Goal: Task Accomplishment & Management: Manage account settings

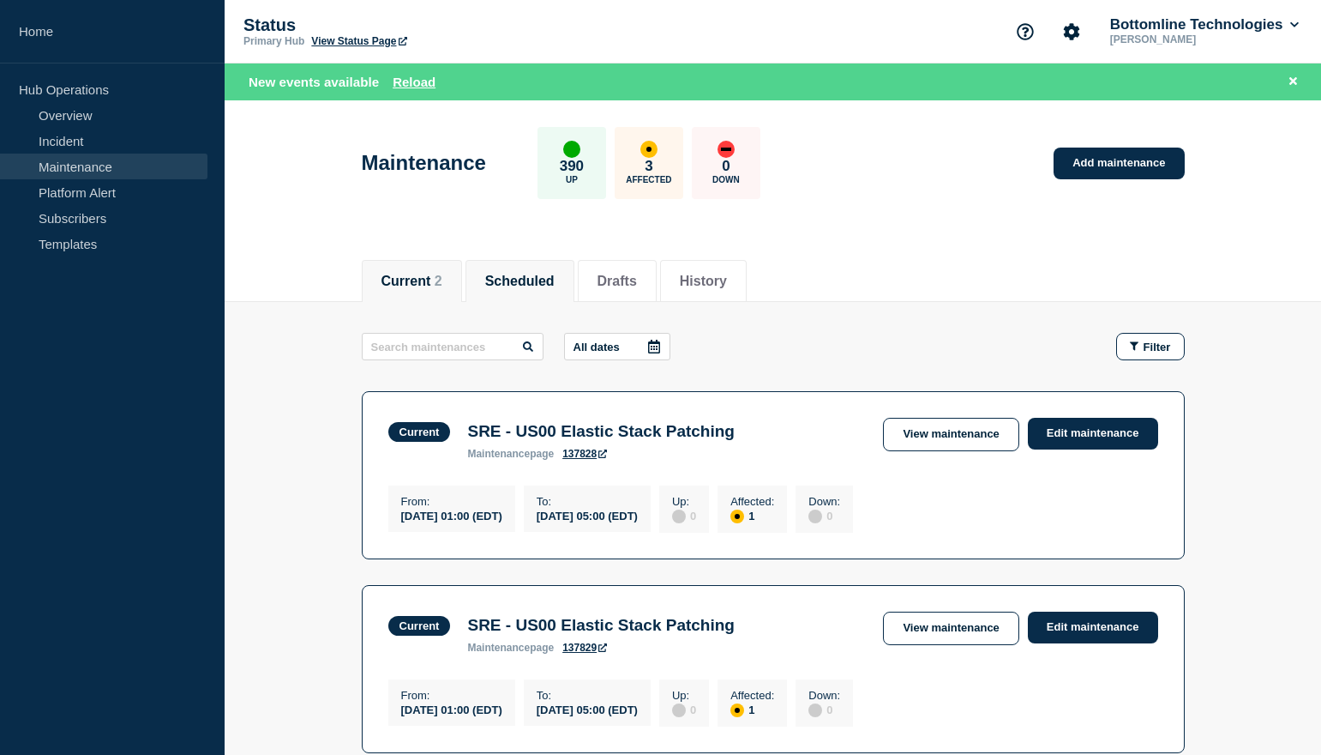
click at [542, 282] on button "Scheduled" at bounding box center [519, 281] width 69 height 15
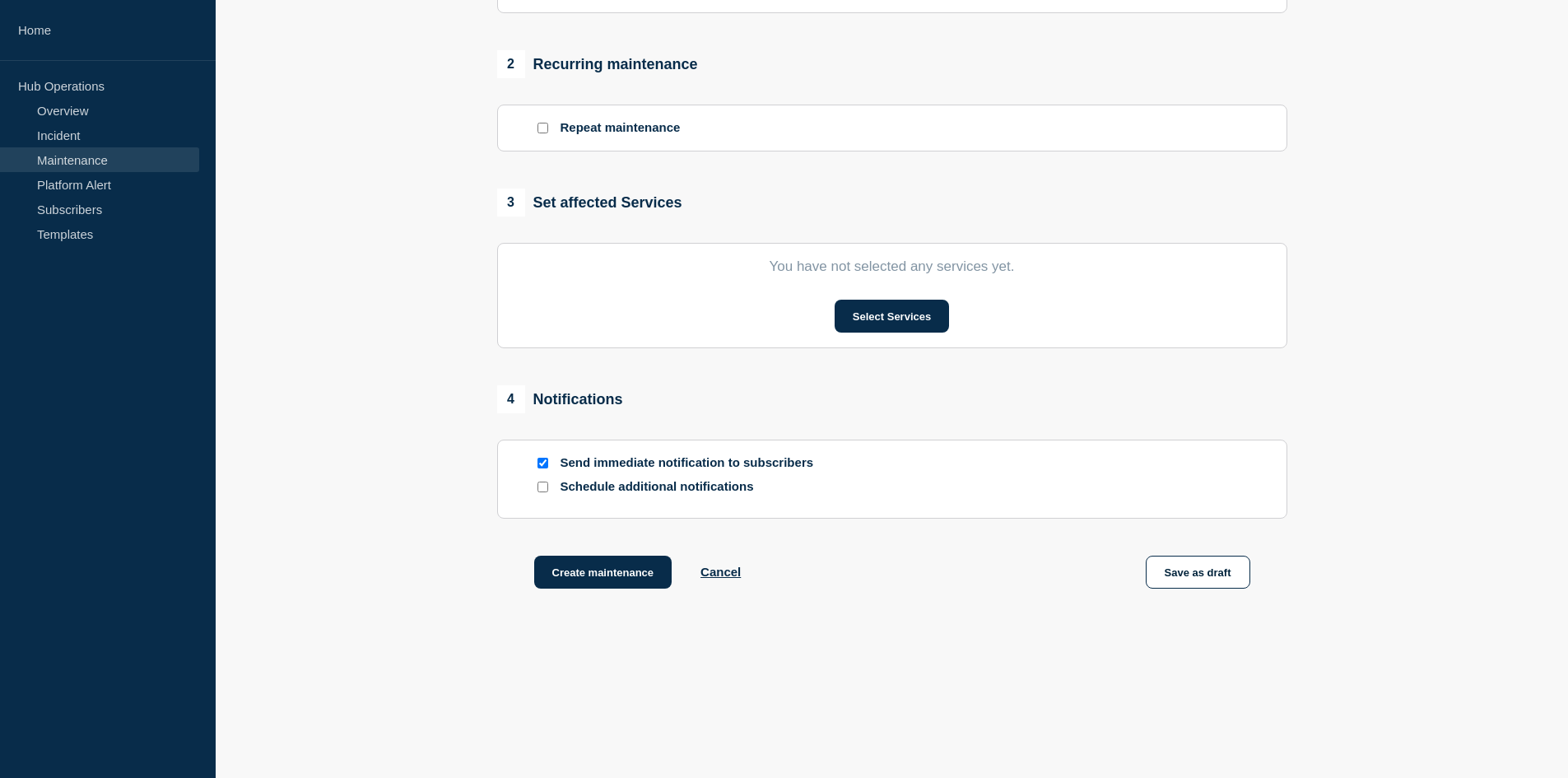
scroll to position [658, 0]
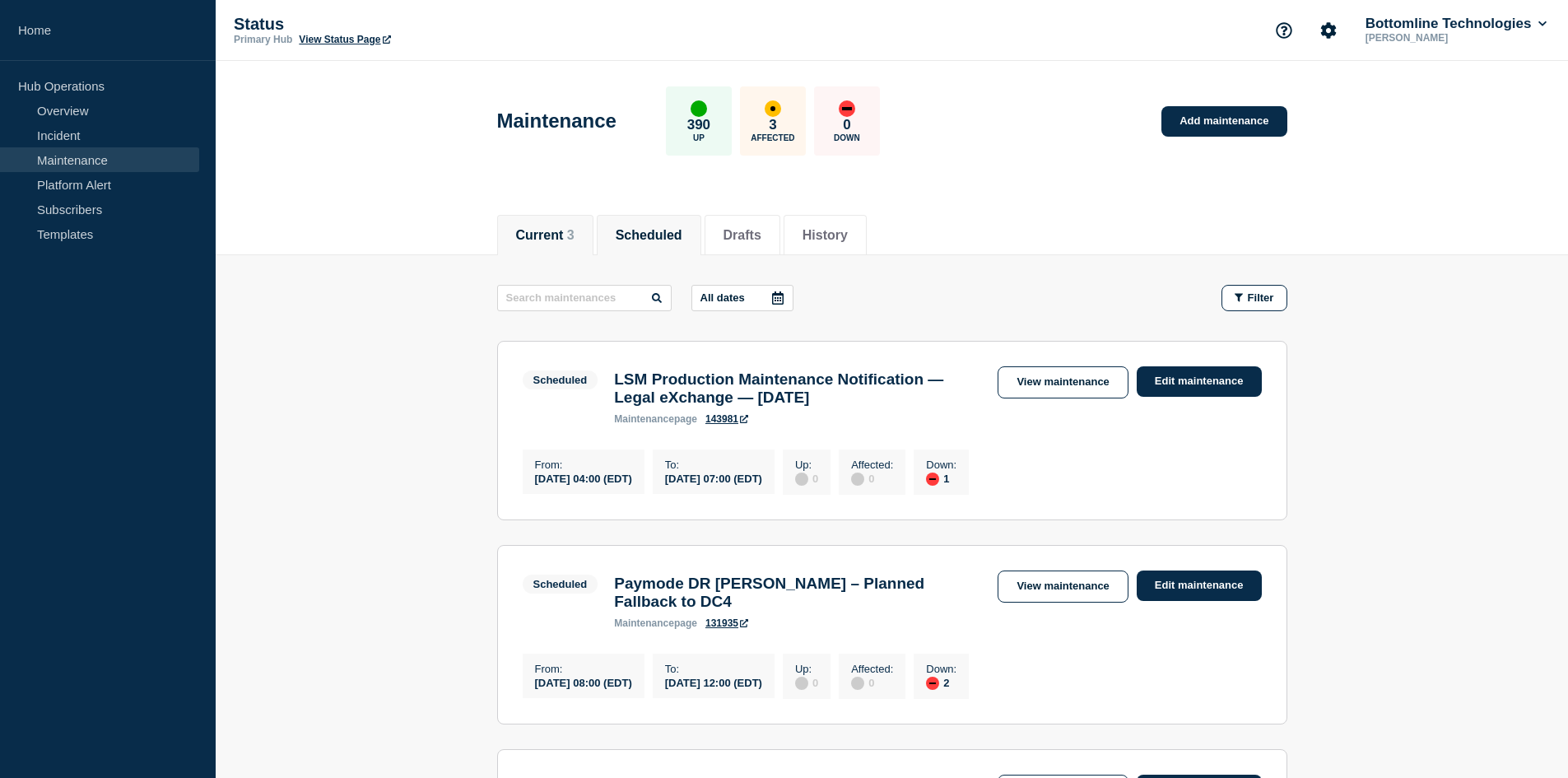
click at [551, 234] on button "Current 3" at bounding box center [545, 235] width 59 height 14
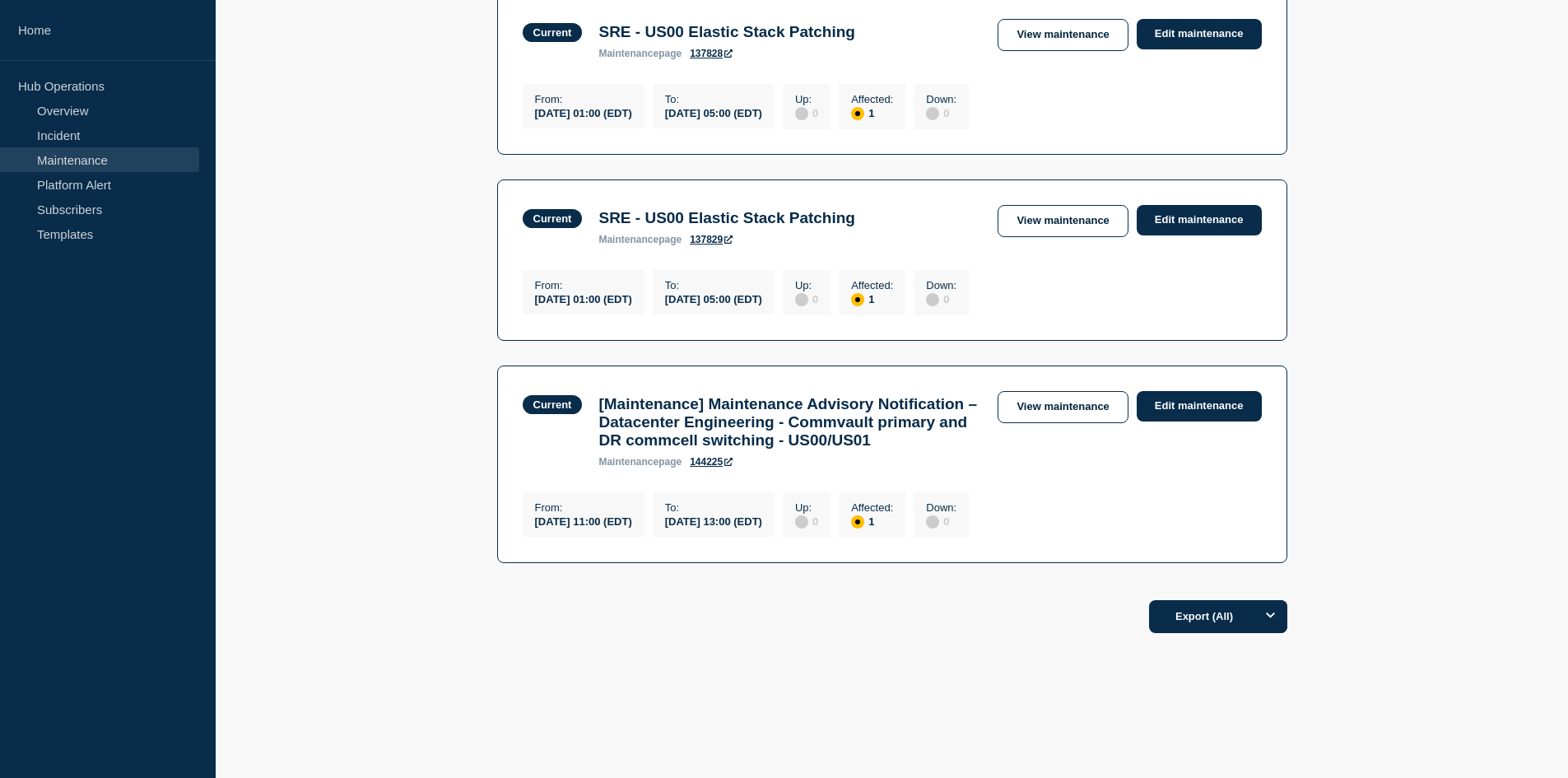
scroll to position [384, 0]
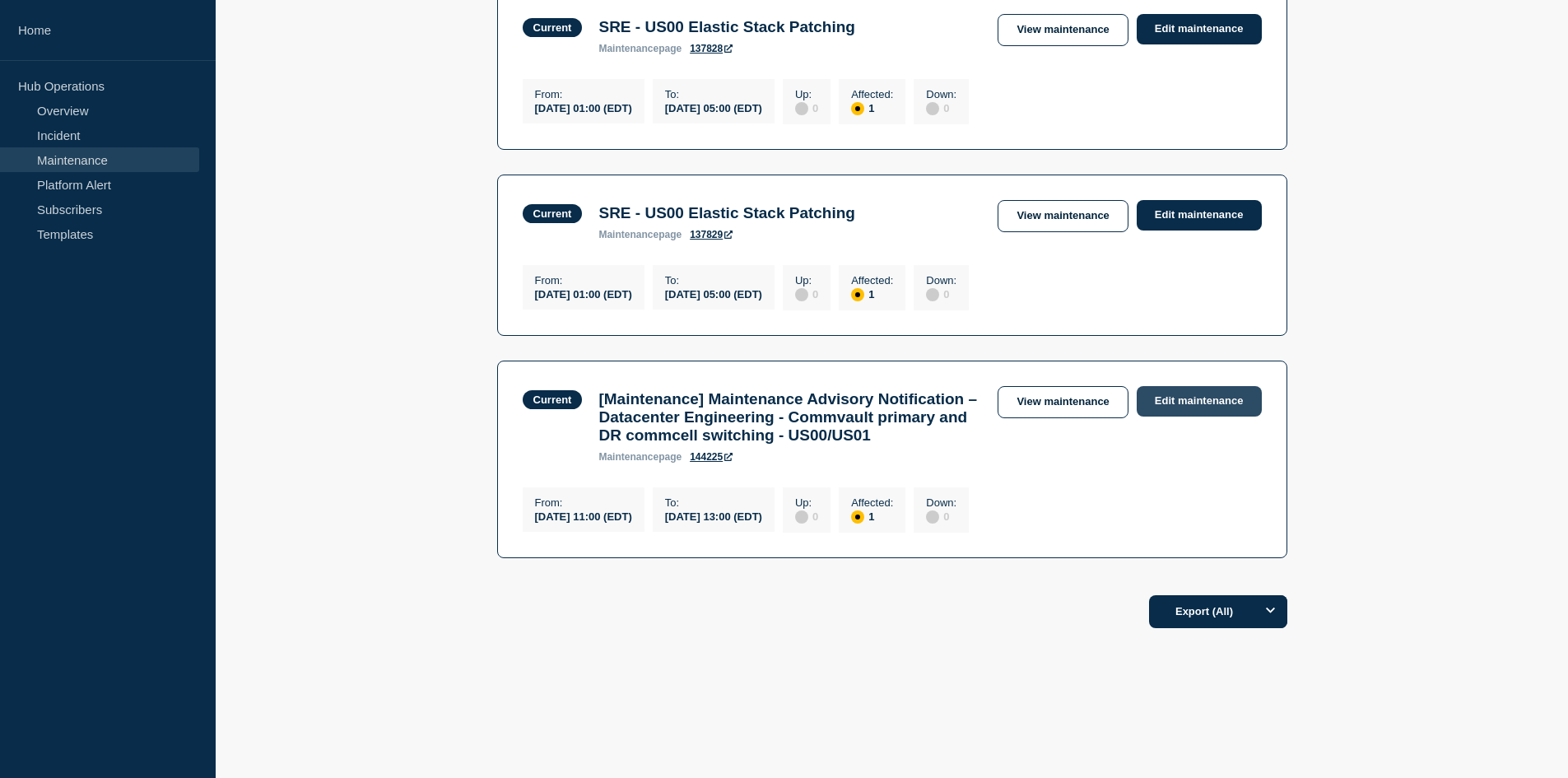
click at [1209, 386] on link "Edit maintenance" at bounding box center [1199, 401] width 125 height 31
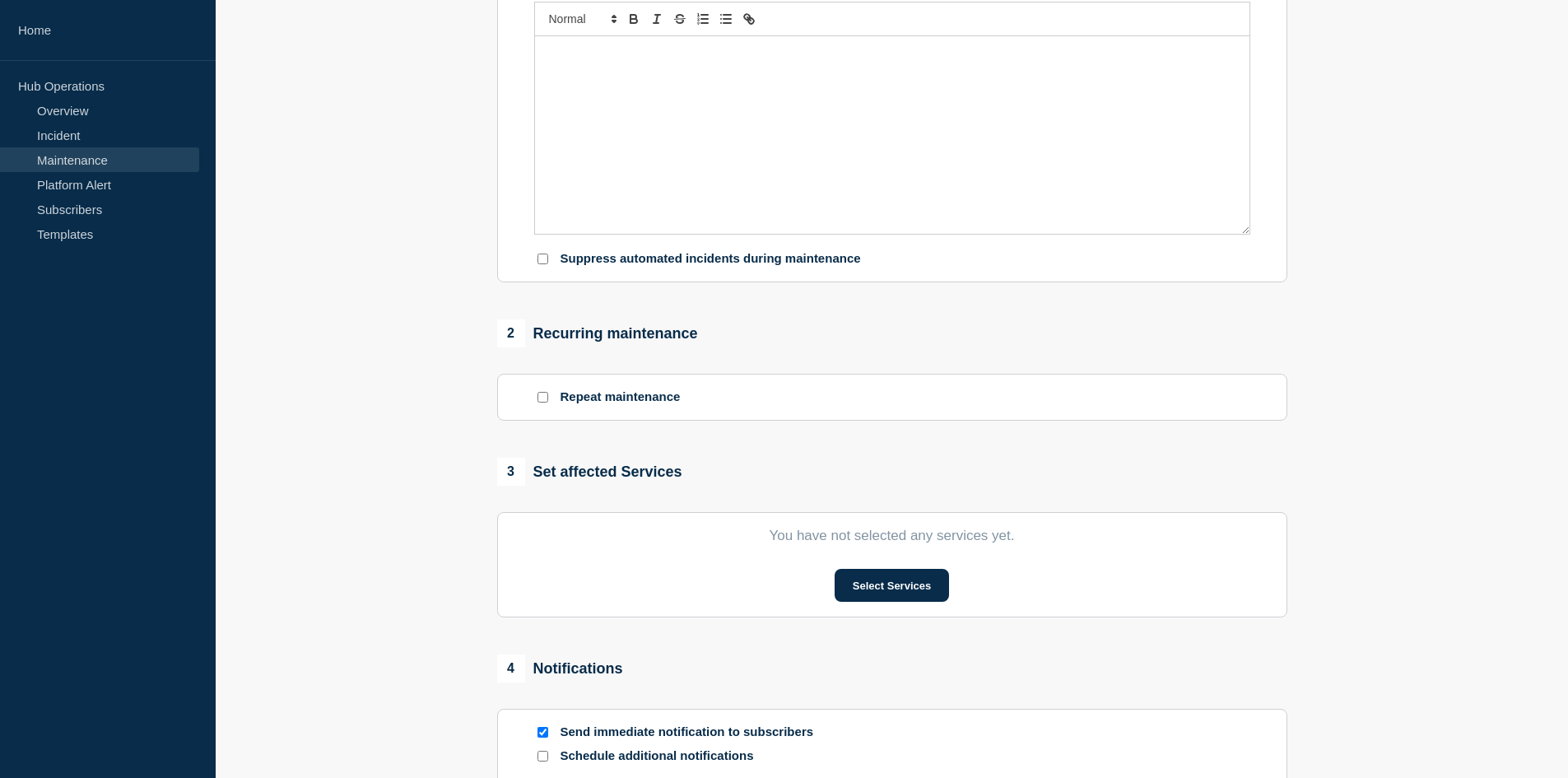
type input "[Maintenance] Maintenance Advisory Notification – Datacenter Engineering - Comm…"
type input "11:00"
type input "13:00"
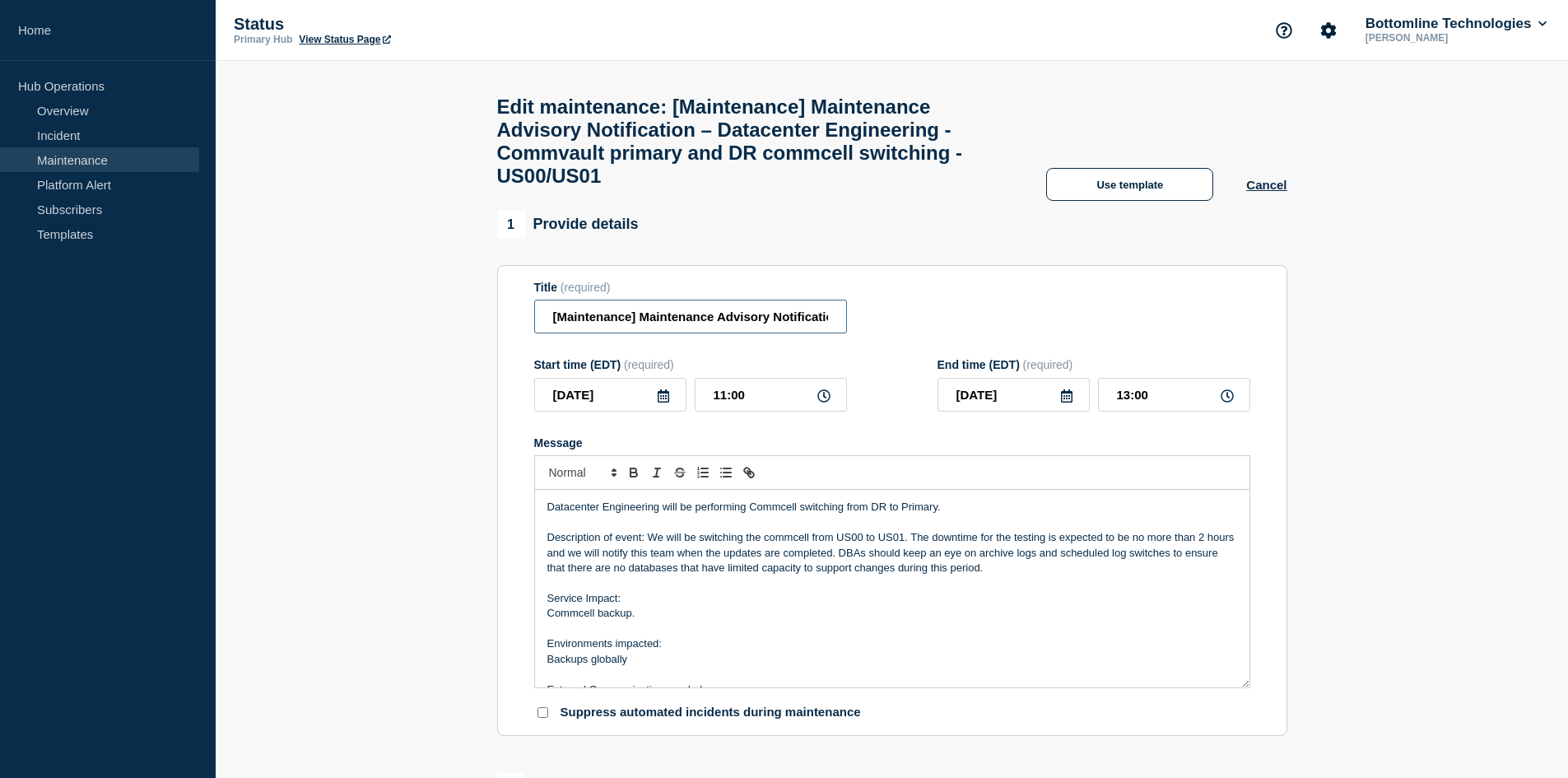
click at [552, 332] on input "[Maintenance] Maintenance Advisory Notification – Datacenter Engineering - Comm…" at bounding box center [690, 316] width 313 height 34
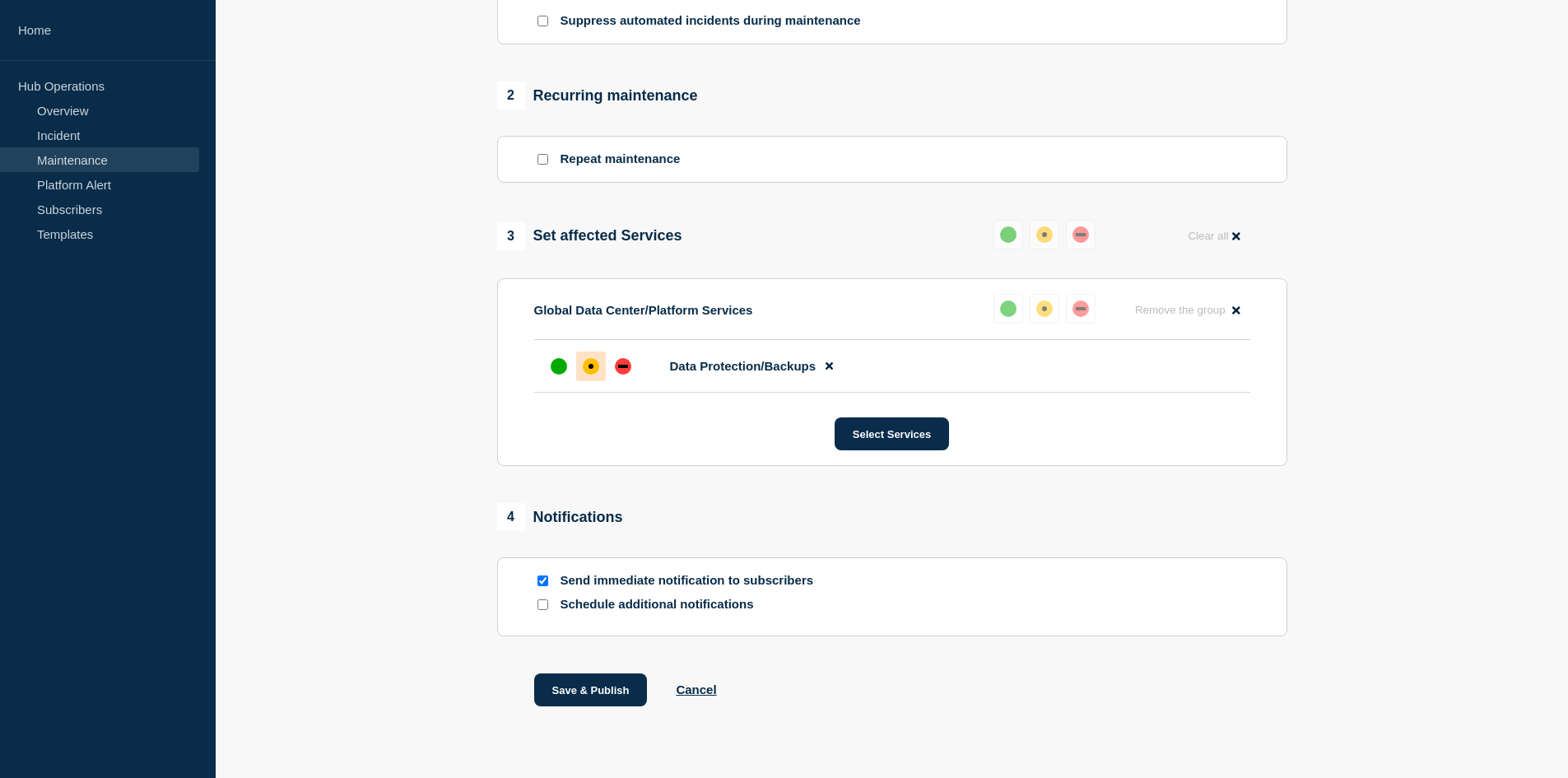
scroll to position [743, 0]
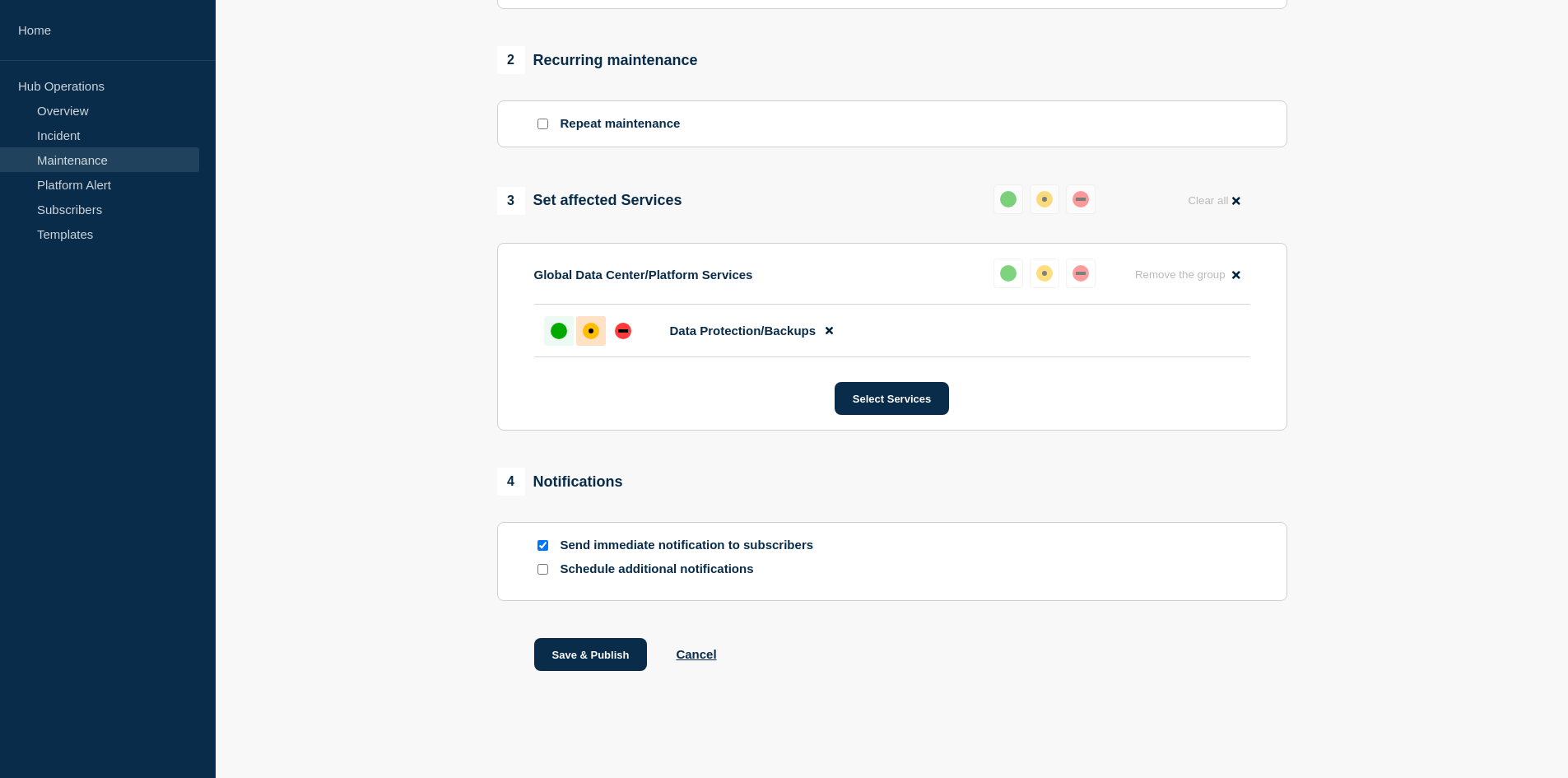
type input "Completed - [Maintenance] Maintenance Advisory Notification – Datacenter Engine…"
click at [555, 330] on div "up" at bounding box center [559, 330] width 16 height 16
click at [598, 654] on button "Save & Publish" at bounding box center [591, 655] width 113 height 33
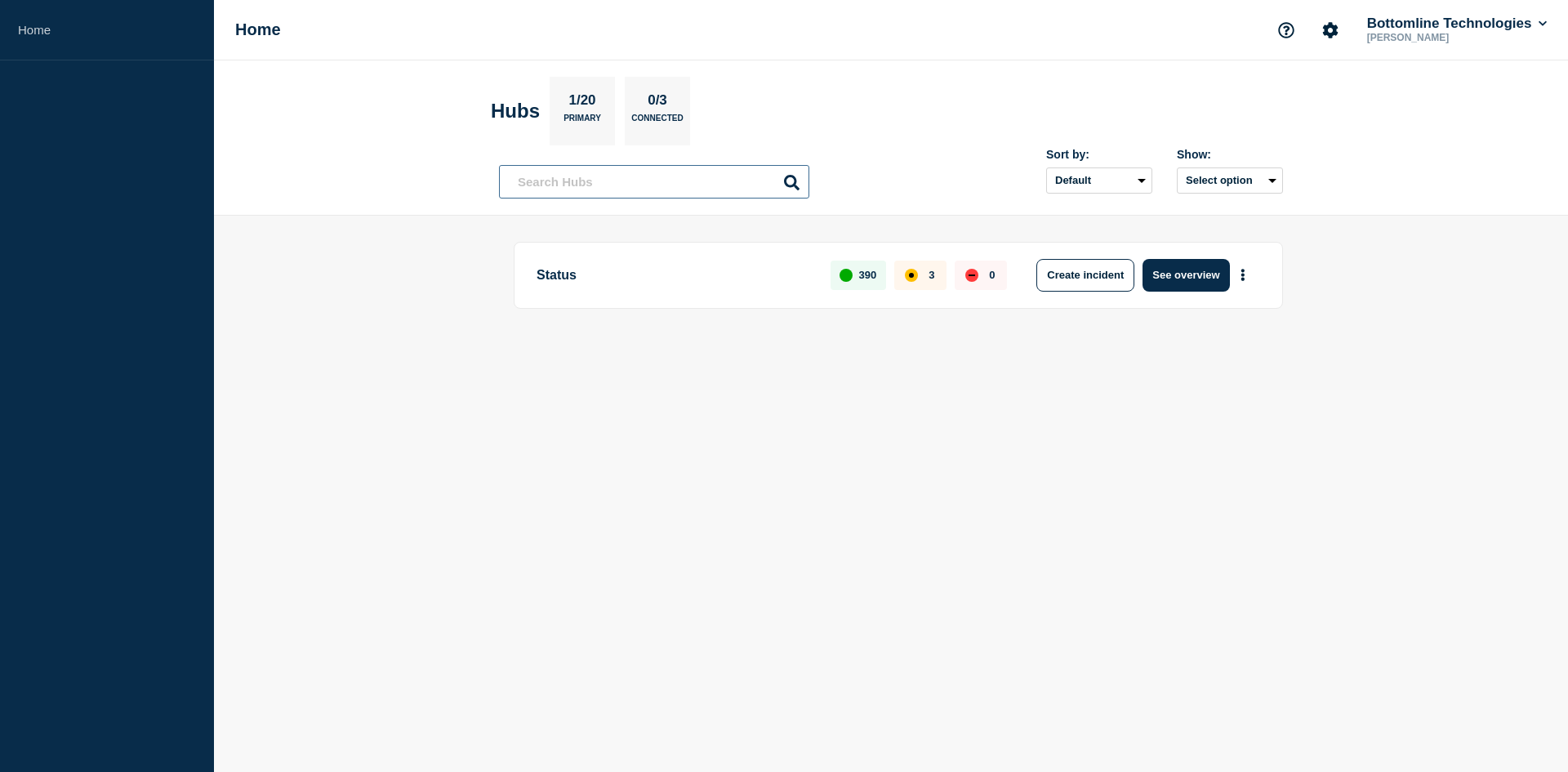
click at [609, 188] on input "text" at bounding box center [654, 181] width 311 height 33
type input "commv"
